Goal: Task Accomplishment & Management: Manage account settings

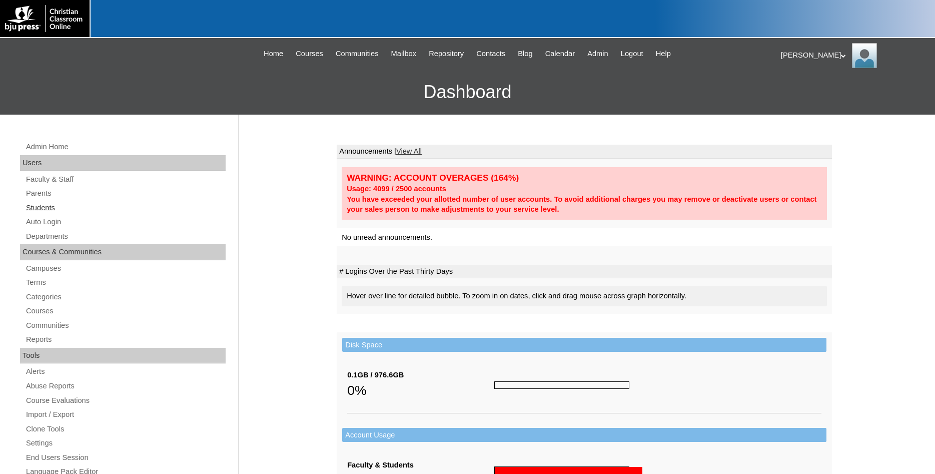
click at [38, 211] on link "Students" at bounding box center [125, 208] width 201 height 13
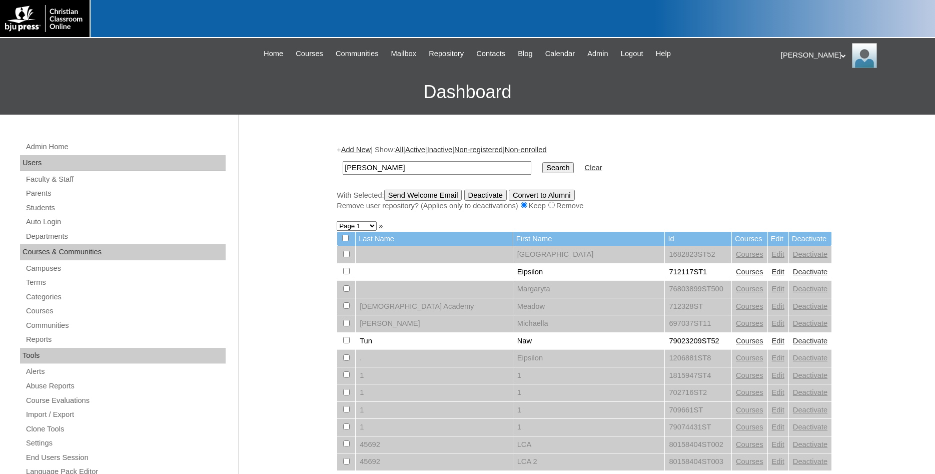
type input "rennie"
click at [542, 162] on input "Search" at bounding box center [557, 167] width 31 height 11
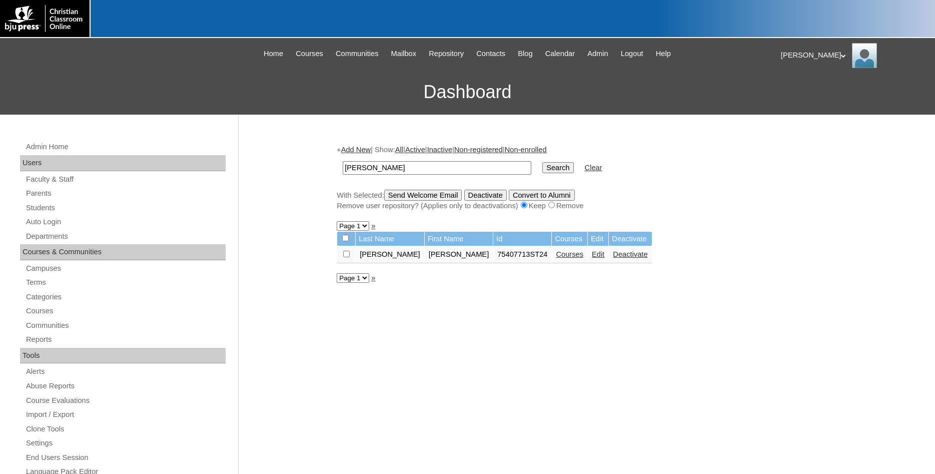
click at [556, 258] on link "Courses" at bounding box center [570, 254] width 28 height 8
click at [592, 258] on link "Edit" at bounding box center [598, 254] width 13 height 8
click at [348, 257] on input "checkbox" at bounding box center [346, 254] width 7 height 7
checkbox input "true"
click at [418, 195] on input "Send Welcome Email" at bounding box center [423, 195] width 78 height 11
